Goal: Task Accomplishment & Management: Use online tool/utility

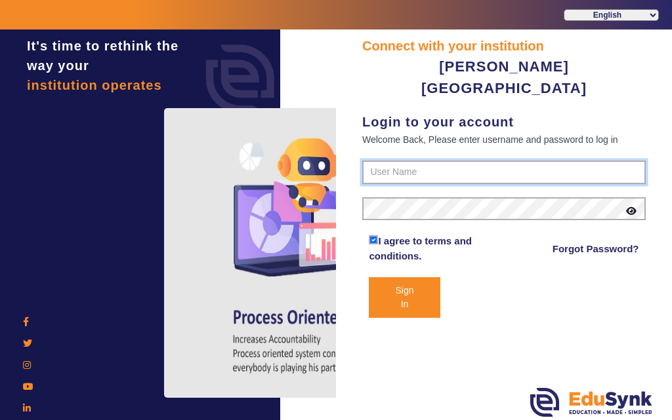
type input "7685859009"
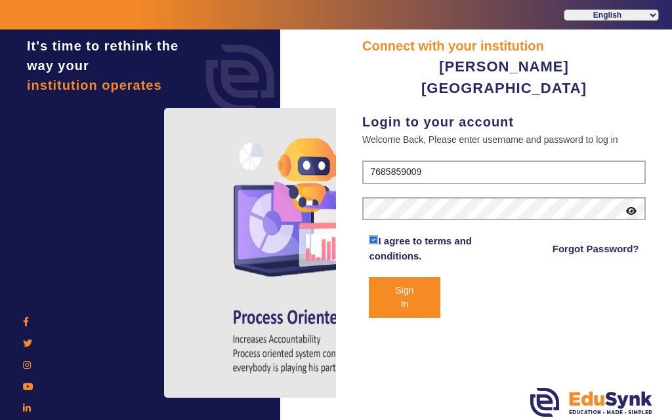
click at [409, 287] on button "Sign In" at bounding box center [404, 297] width 71 height 41
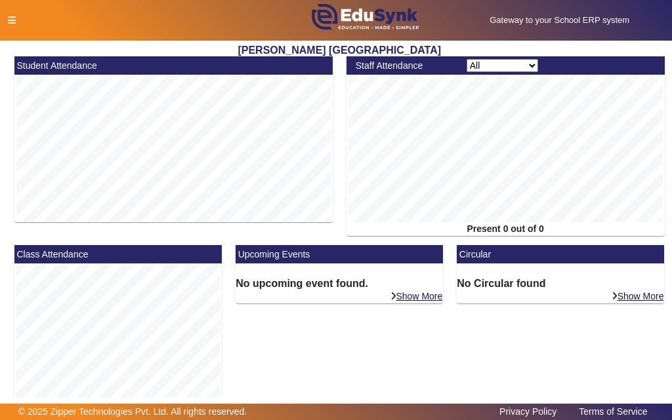
click at [14, 22] on icon at bounding box center [12, 20] width 8 height 9
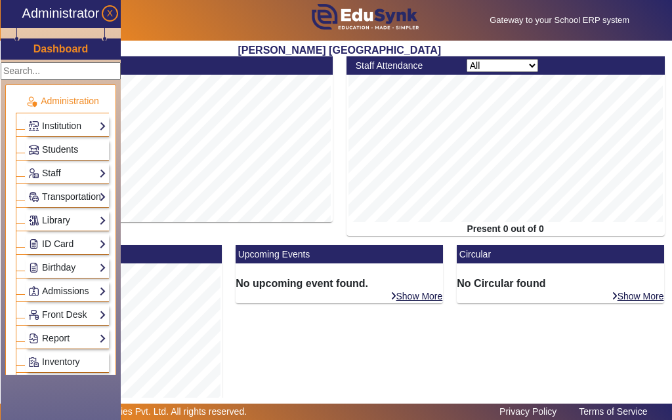
click at [76, 147] on span "Students" at bounding box center [60, 149] width 36 height 10
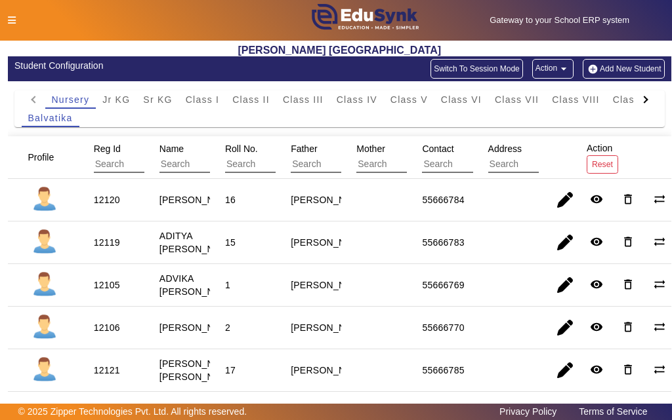
click at [640, 100] on div at bounding box center [643, 99] width 7 height 7
click at [639, 100] on mat-tab-header "Nursery Jr KG Sr KG Class I Class II Class III Class IV Class V Class VI Class …" at bounding box center [340, 100] width 636 height 18
click at [610, 100] on span "Class X" at bounding box center [602, 99] width 37 height 9
